Goal: Task Accomplishment & Management: Manage account settings

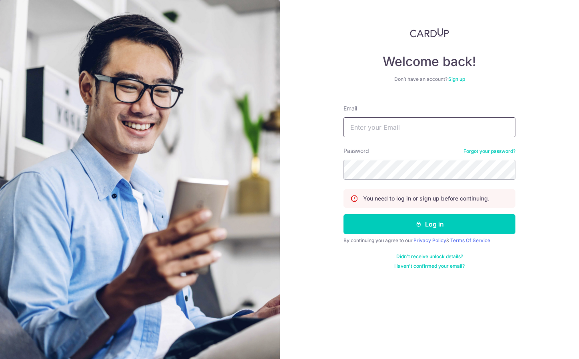
click at [352, 131] on input "Email" at bounding box center [430, 127] width 172 height 20
type input "[EMAIL_ADDRESS][DOMAIN_NAME]"
click at [344, 214] on button "Log in" at bounding box center [430, 224] width 172 height 20
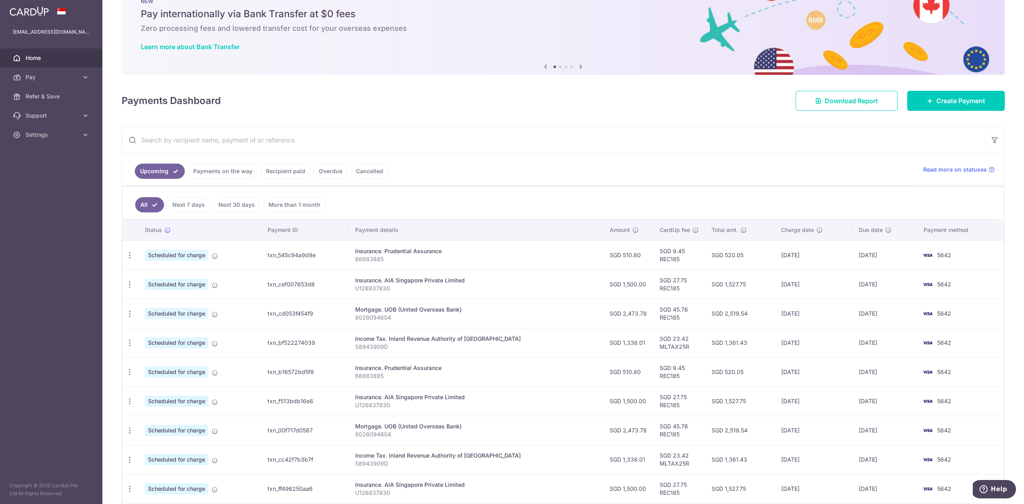
scroll to position [53, 0]
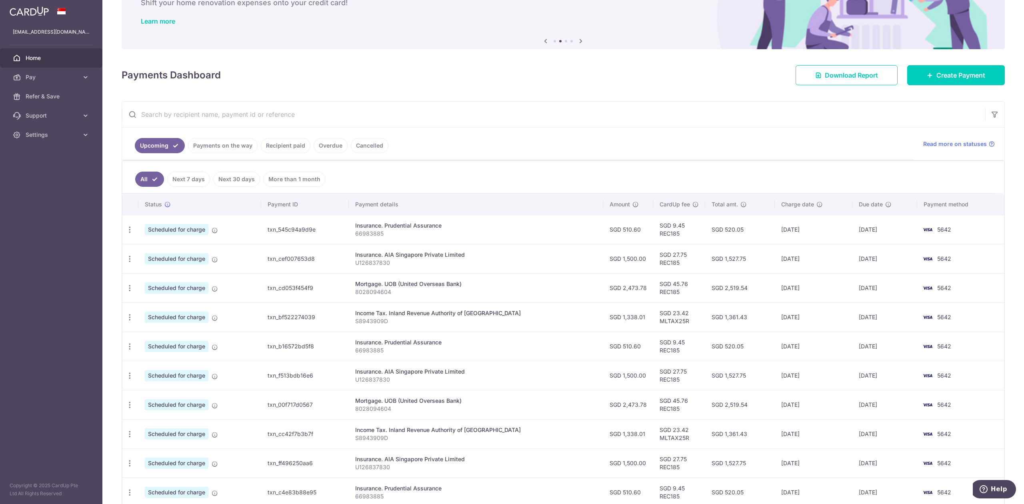
drag, startPoint x: 694, startPoint y: 231, endPoint x: 746, endPoint y: 262, distance: 60.9
click at [579, 262] on tbody "Update payment Cancel payment Scheduled for charge txn_545c94a9d9e Insurance. P…" at bounding box center [563, 361] width 882 height 292
